Goal: Check status

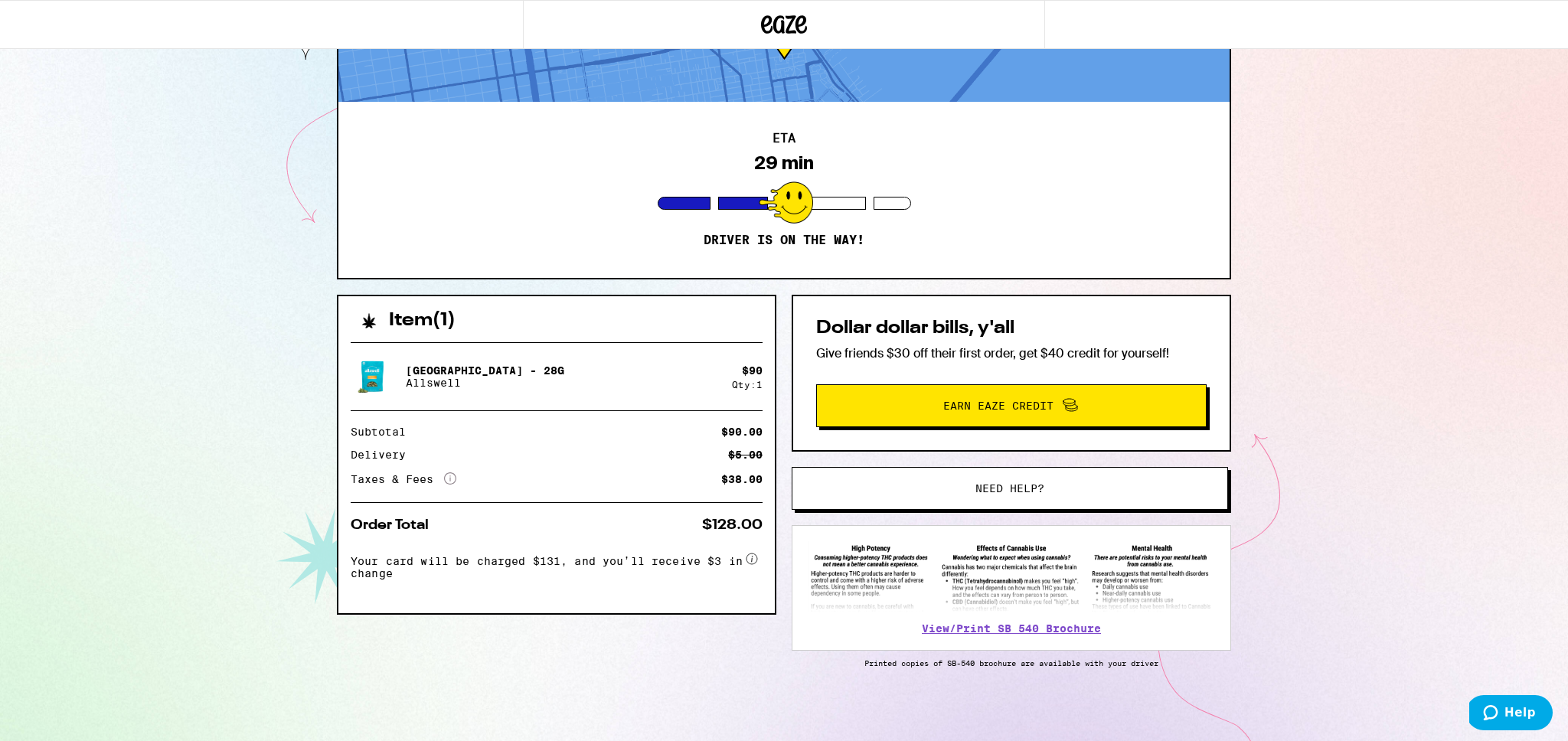
click at [813, 247] on p "Driver is on the way!" at bounding box center [783, 240] width 161 height 15
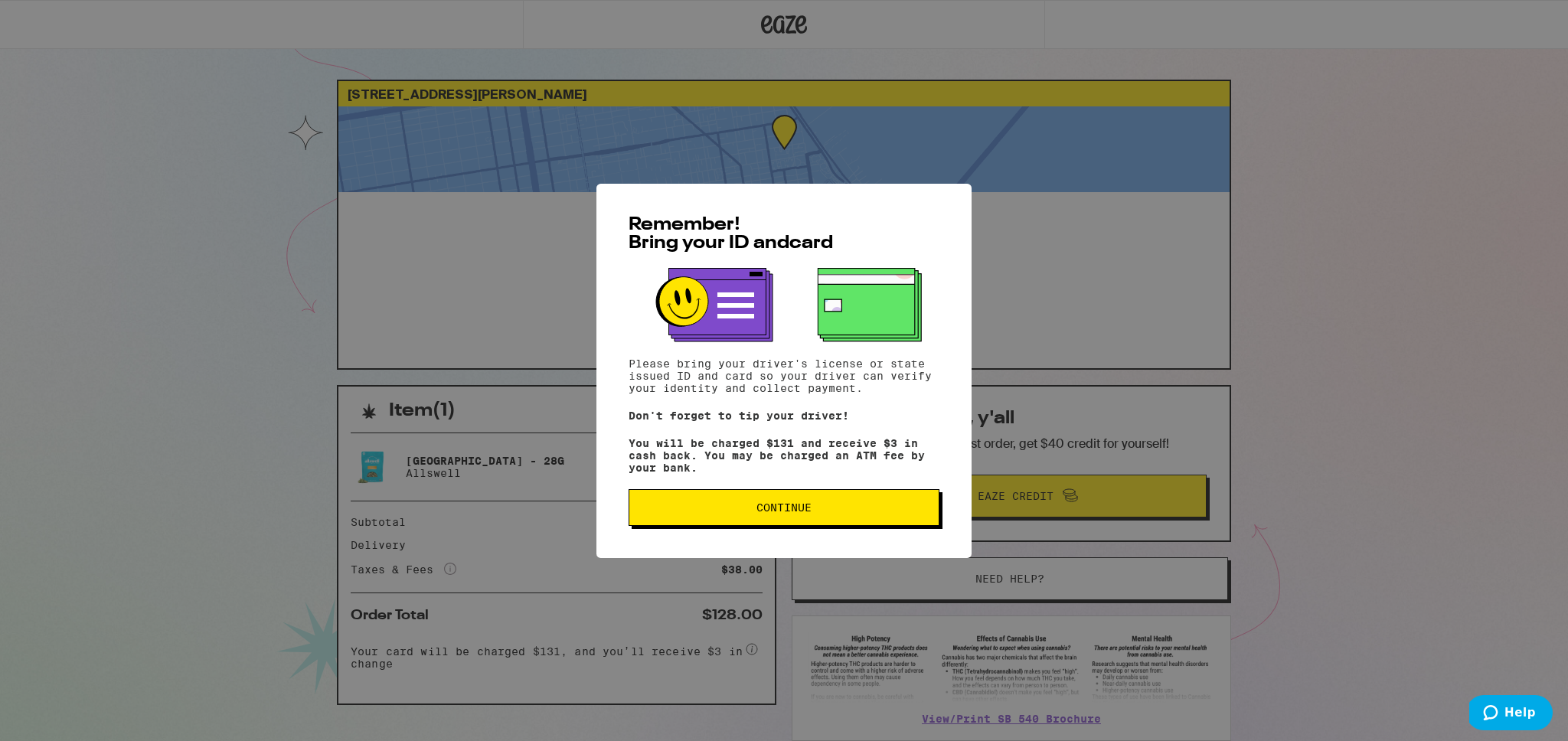
click at [788, 508] on span "Continue" at bounding box center [784, 508] width 55 height 11
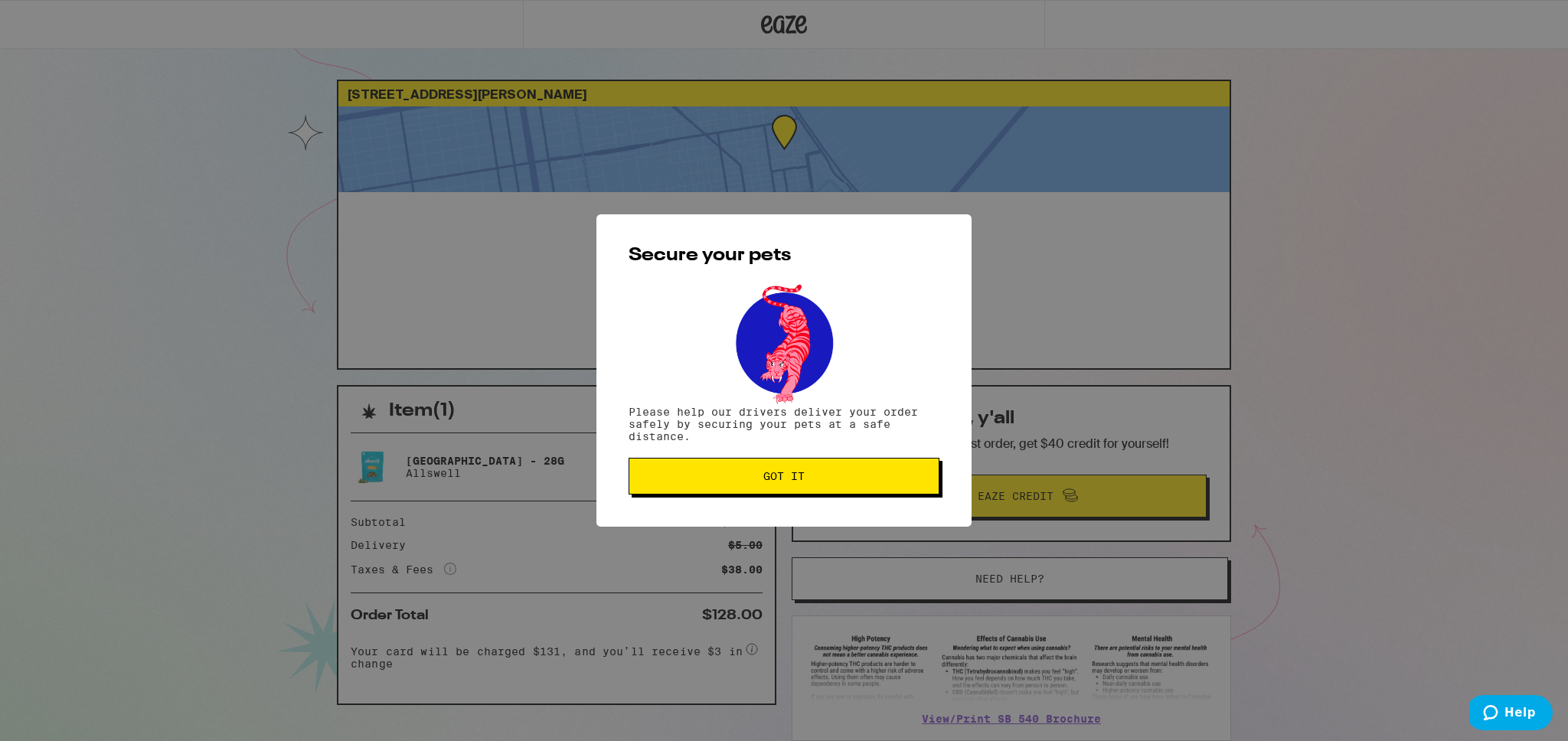
click at [774, 482] on span "Got it" at bounding box center [783, 477] width 42 height 11
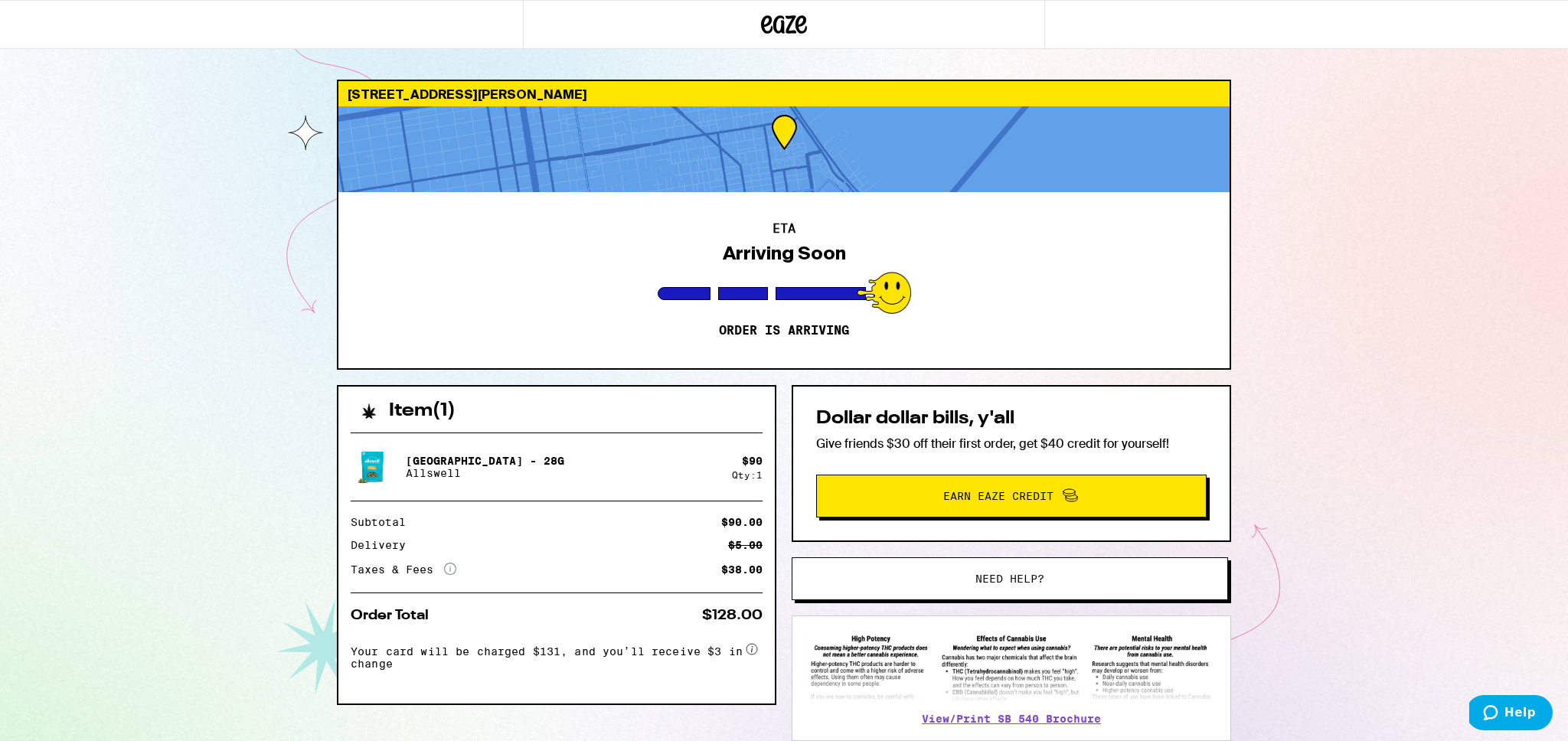
click at [751, 356] on div "ETA Arriving Soon Order is arriving" at bounding box center [783, 280] width 891 height 177
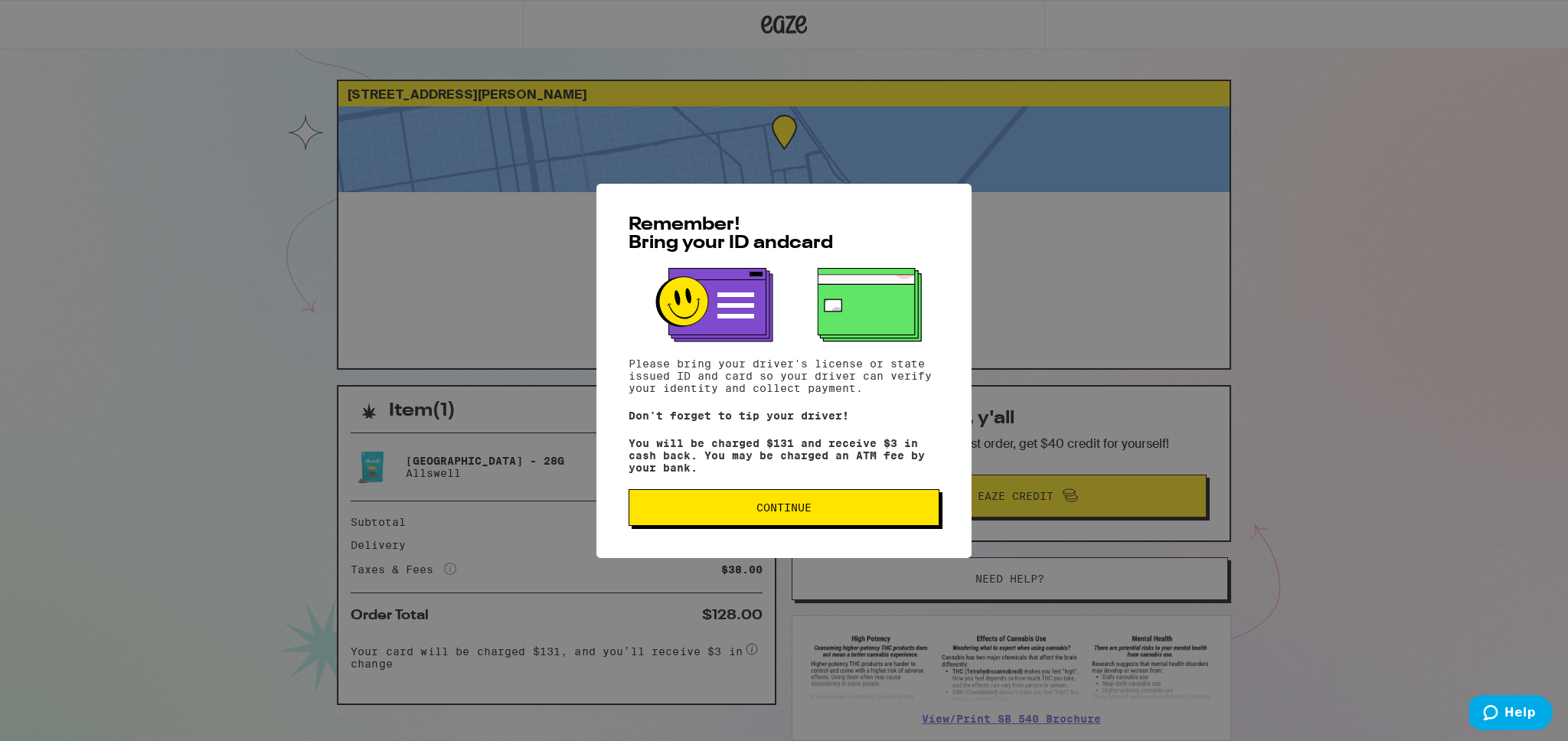
click at [749, 501] on button "Continue" at bounding box center [784, 508] width 310 height 36
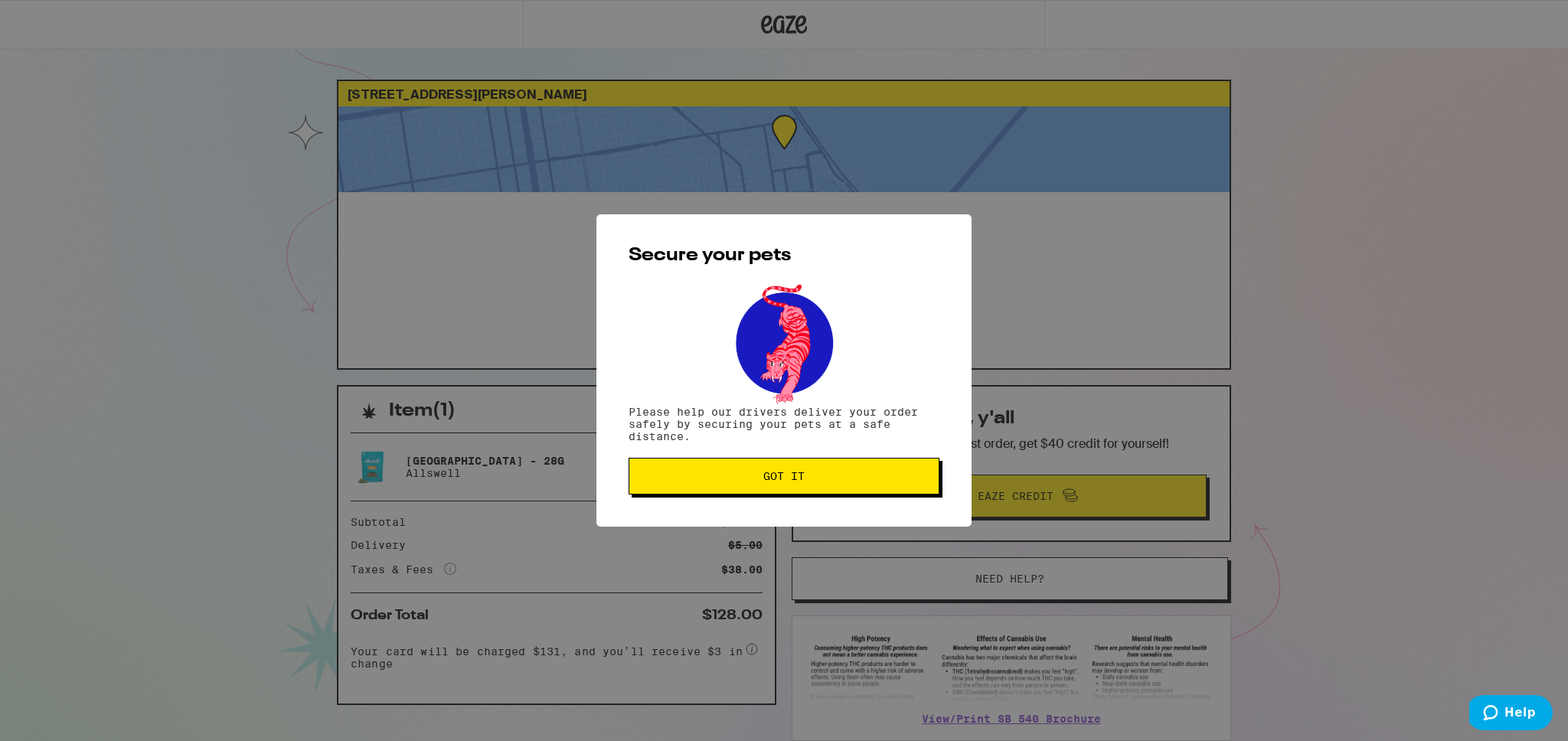
click at [746, 487] on button "Got it" at bounding box center [784, 476] width 310 height 36
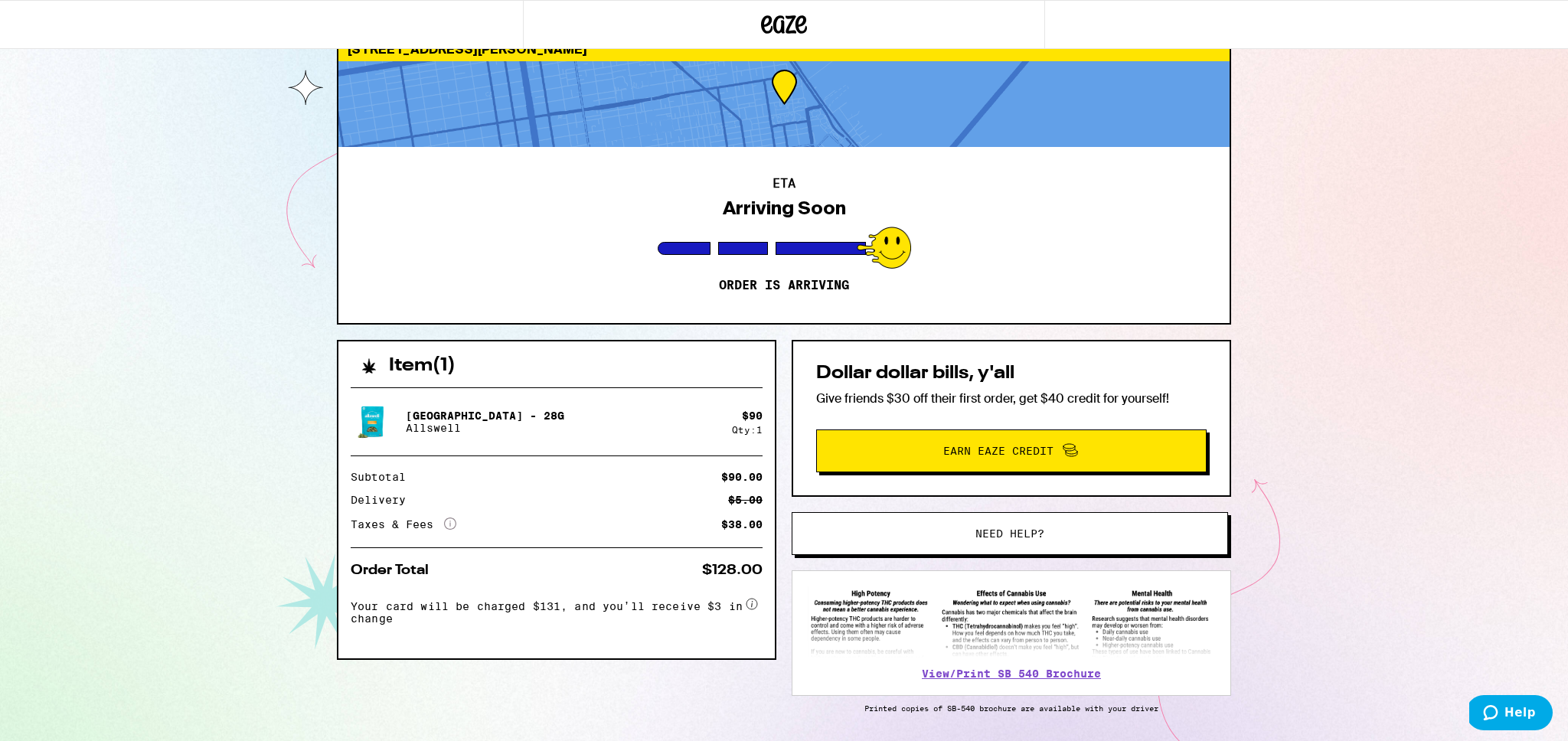
scroll to position [97, 0]
